Goal: Transaction & Acquisition: Purchase product/service

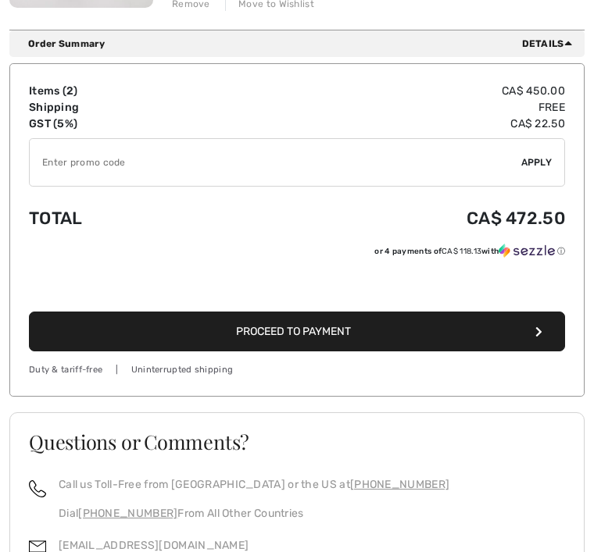
scroll to position [685, 0]
click at [544, 327] on button "Proceed to Payment" at bounding box center [297, 332] width 536 height 40
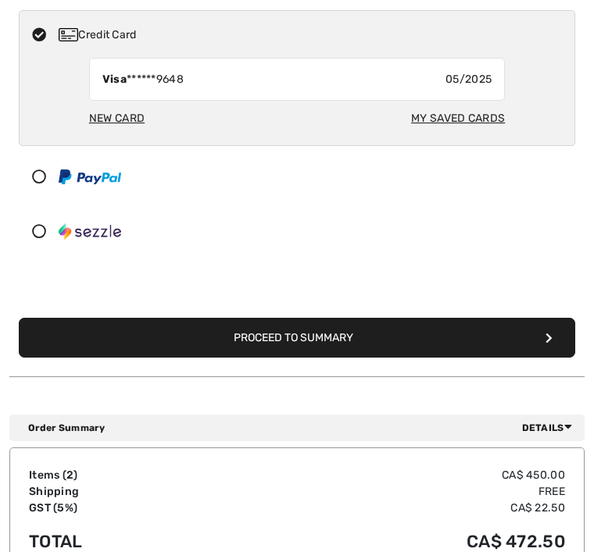
scroll to position [355, 0]
click at [555, 335] on button "Proceed to Summary" at bounding box center [297, 338] width 556 height 40
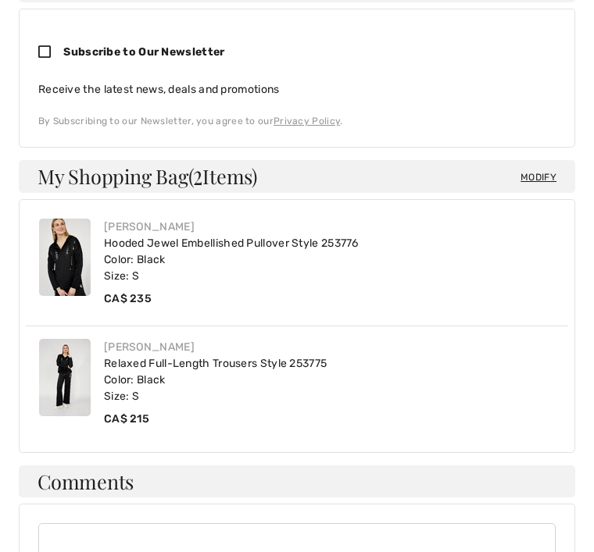
scroll to position [814, 0]
click at [45, 45] on icon at bounding box center [50, 52] width 25 height 14
checkbox input "true"
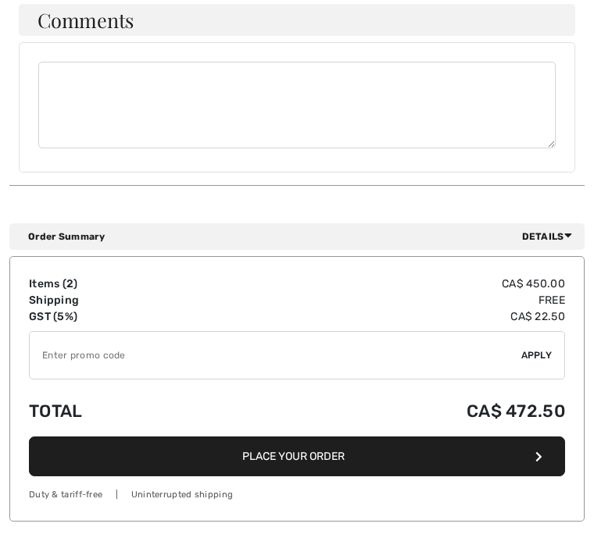
scroll to position [1277, 0]
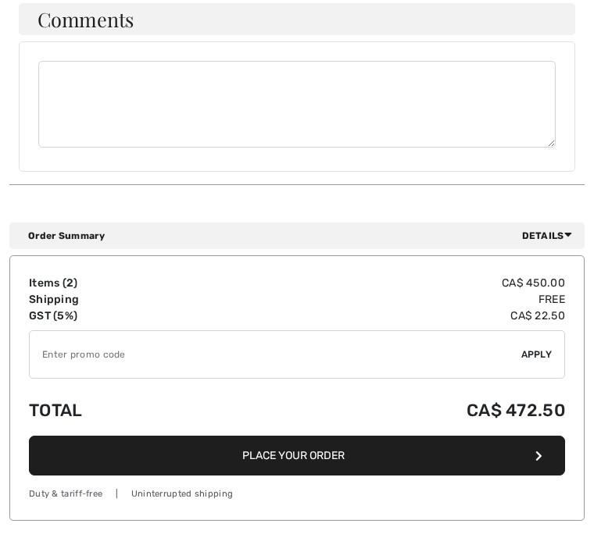
click at [549, 446] on button "Place Your Order" at bounding box center [297, 456] width 536 height 40
